Goal: Find specific page/section: Find specific page/section

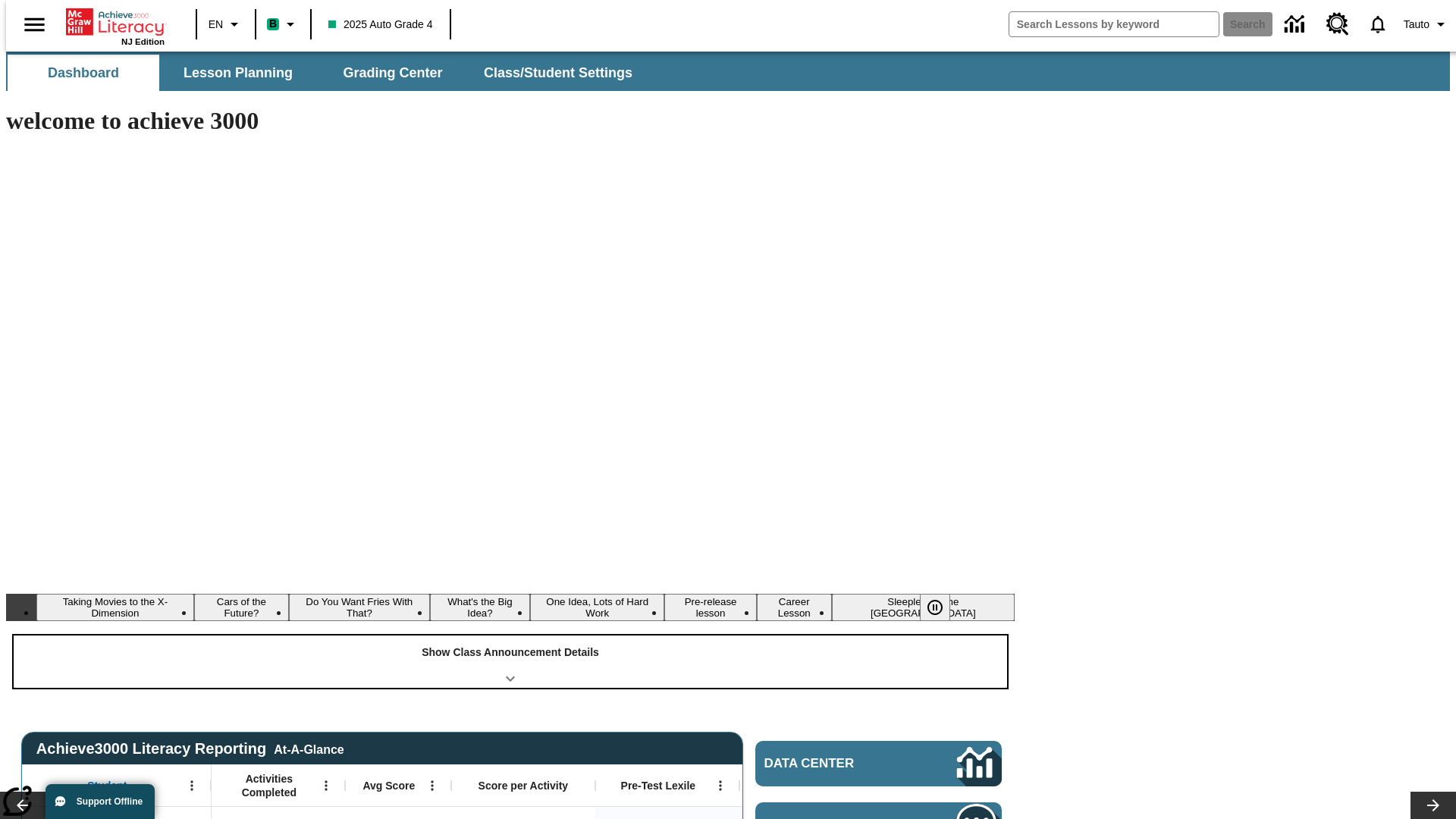
click at [510, 635] on div "Show Class Announcement Details" at bounding box center [510, 661] width 993 height 52
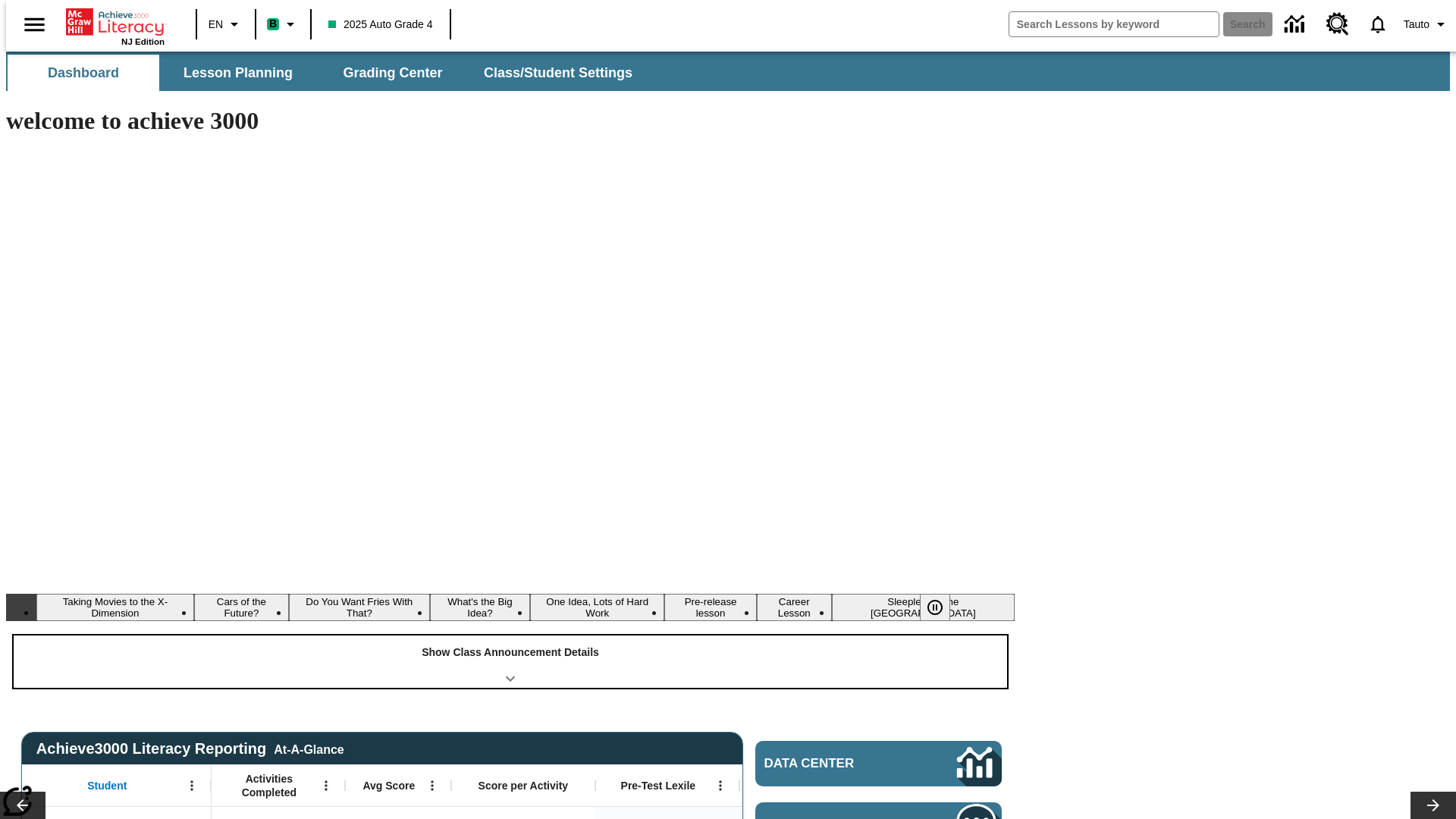
click at [510, 635] on div "Show Class Announcement Details" at bounding box center [510, 661] width 993 height 52
